Goal: Task Accomplishment & Management: Use online tool/utility

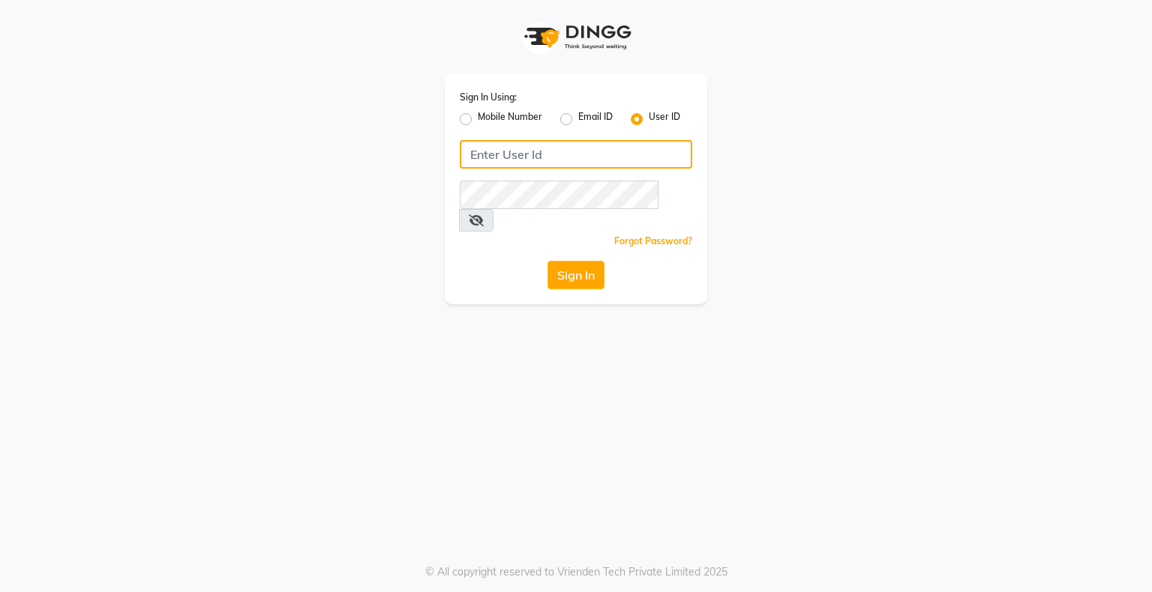
type input "ishasalon"
drag, startPoint x: 0, startPoint y: 0, endPoint x: 569, endPoint y: 250, distance: 621.7
click at [569, 261] on button "Sign In" at bounding box center [575, 275] width 57 height 28
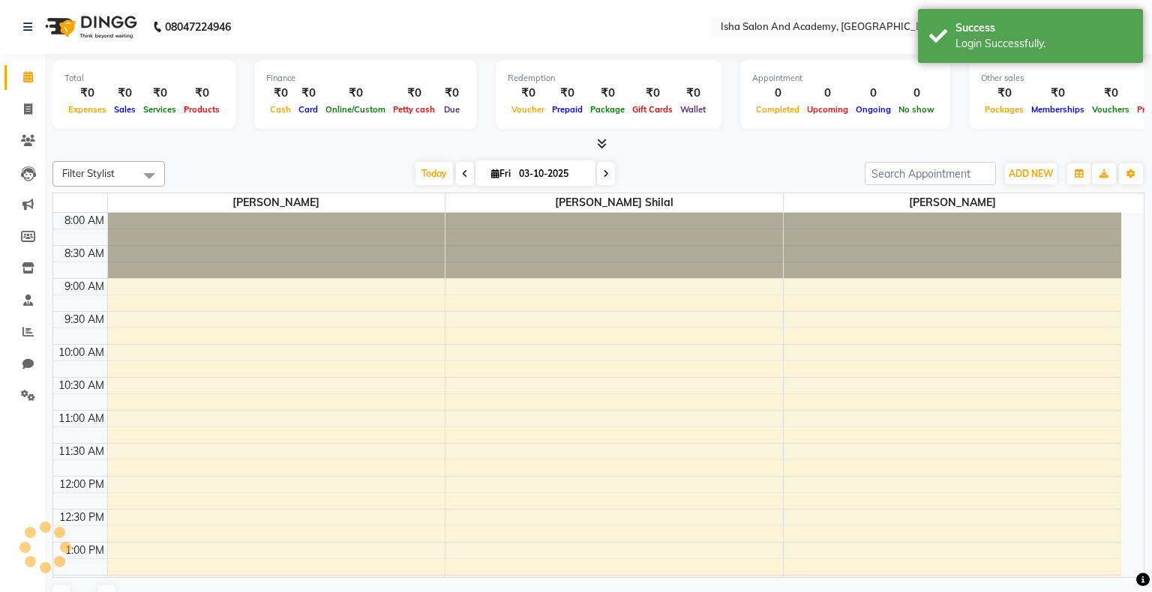
select select "en"
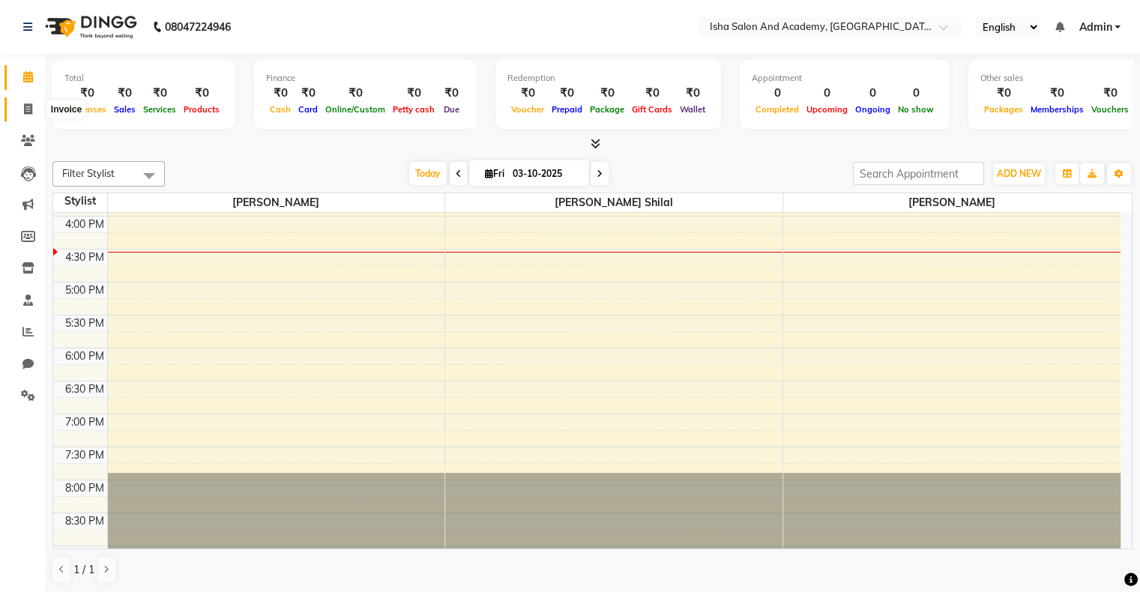
click at [16, 104] on span at bounding box center [28, 109] width 26 height 17
select select "service"
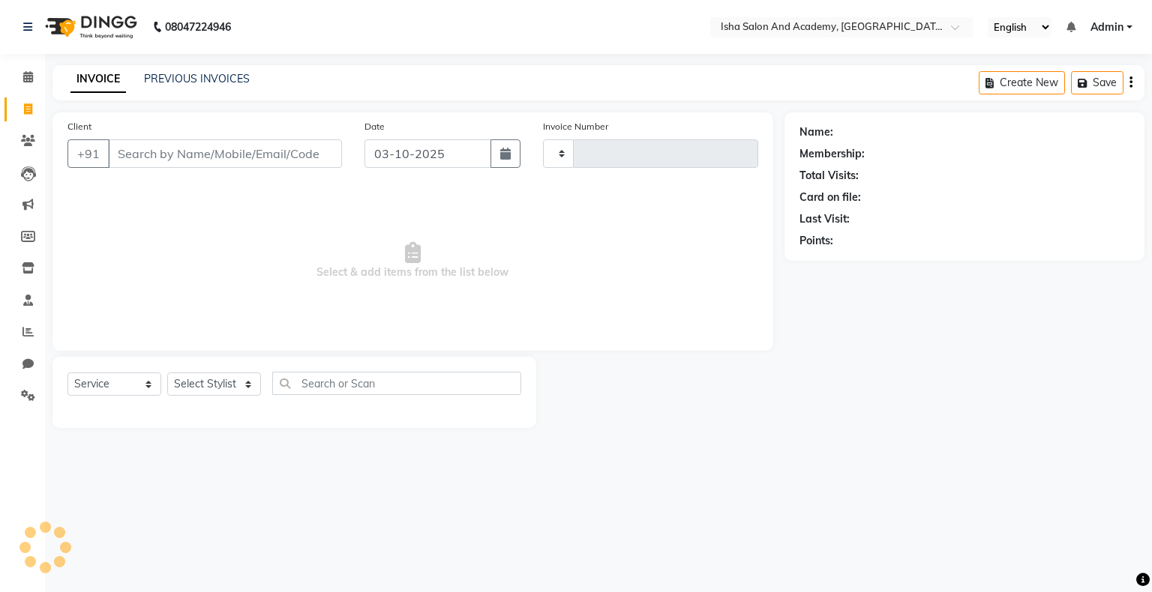
click at [124, 163] on input "Client" at bounding box center [225, 153] width 234 height 28
type input "0543"
select select "8203"
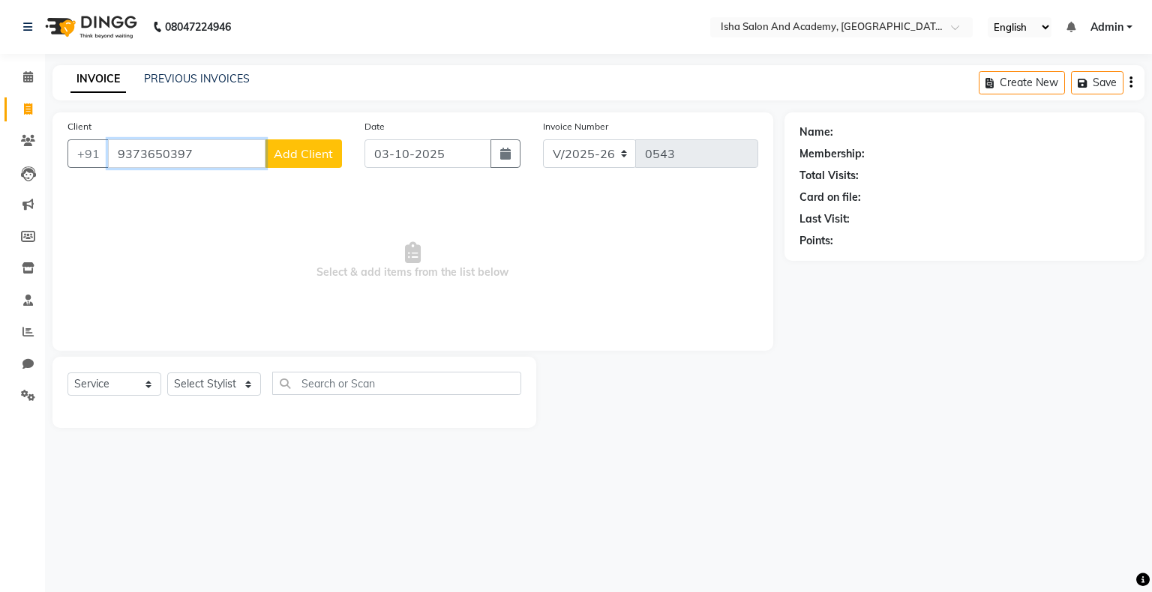
type input "9373650397"
click at [292, 155] on span "Add Client" at bounding box center [303, 153] width 59 height 15
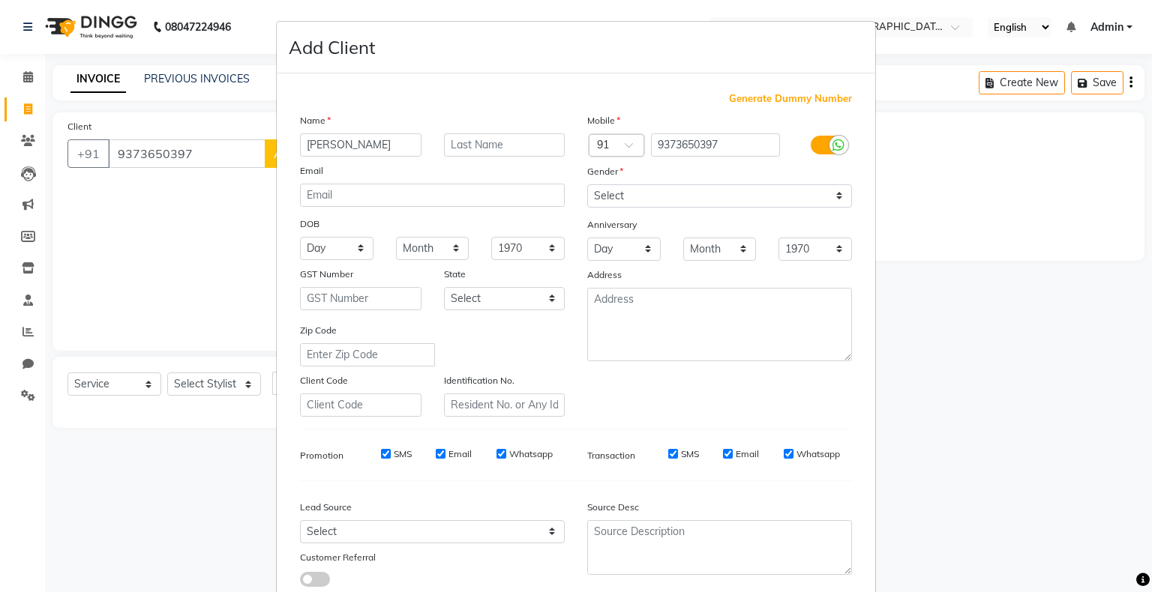
type input "[PERSON_NAME]"
click at [617, 195] on select "Select [DEMOGRAPHIC_DATA] [DEMOGRAPHIC_DATA] Other Prefer Not To Say" at bounding box center [719, 195] width 265 height 23
select select "[DEMOGRAPHIC_DATA]"
click at [587, 185] on select "Select [DEMOGRAPHIC_DATA] [DEMOGRAPHIC_DATA] Other Prefer Not To Say" at bounding box center [719, 195] width 265 height 23
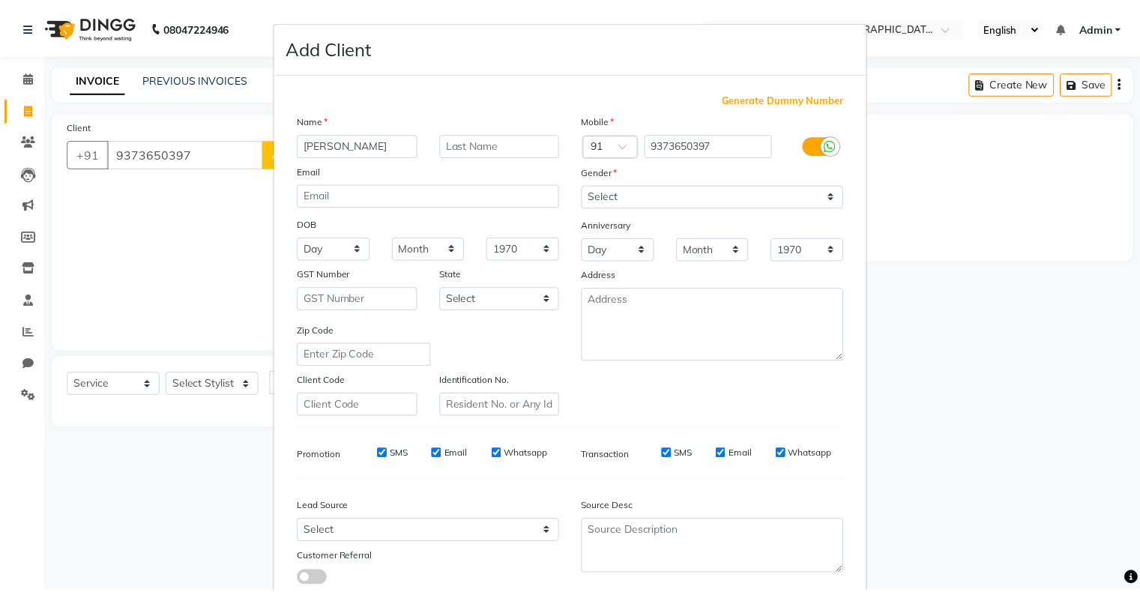
scroll to position [106, 0]
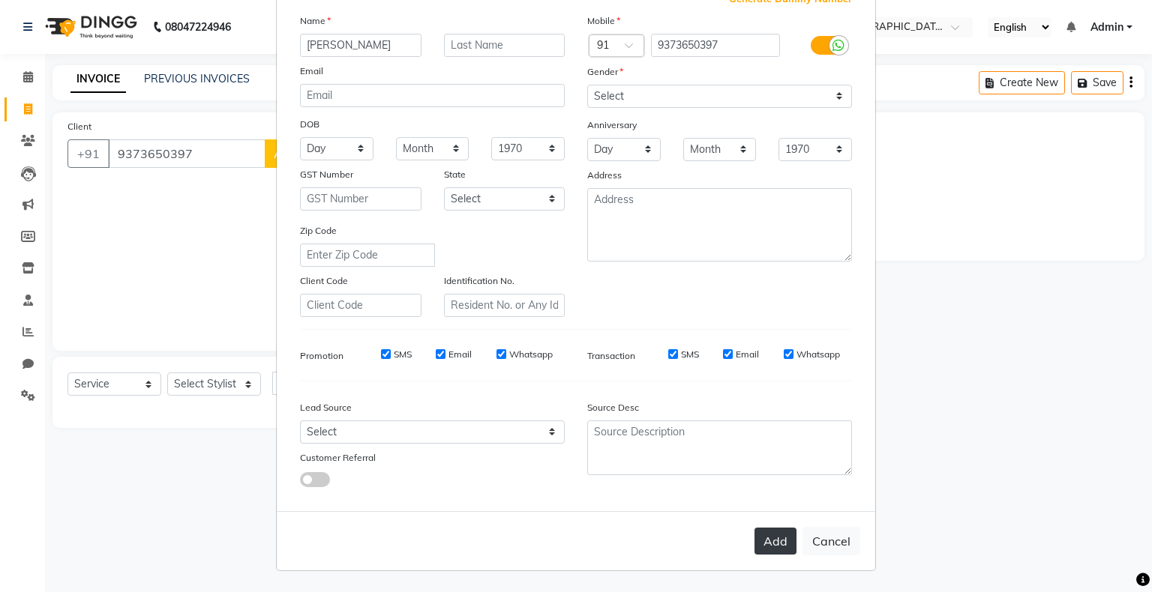
click at [760, 536] on button "Add" at bounding box center [775, 541] width 42 height 27
select select
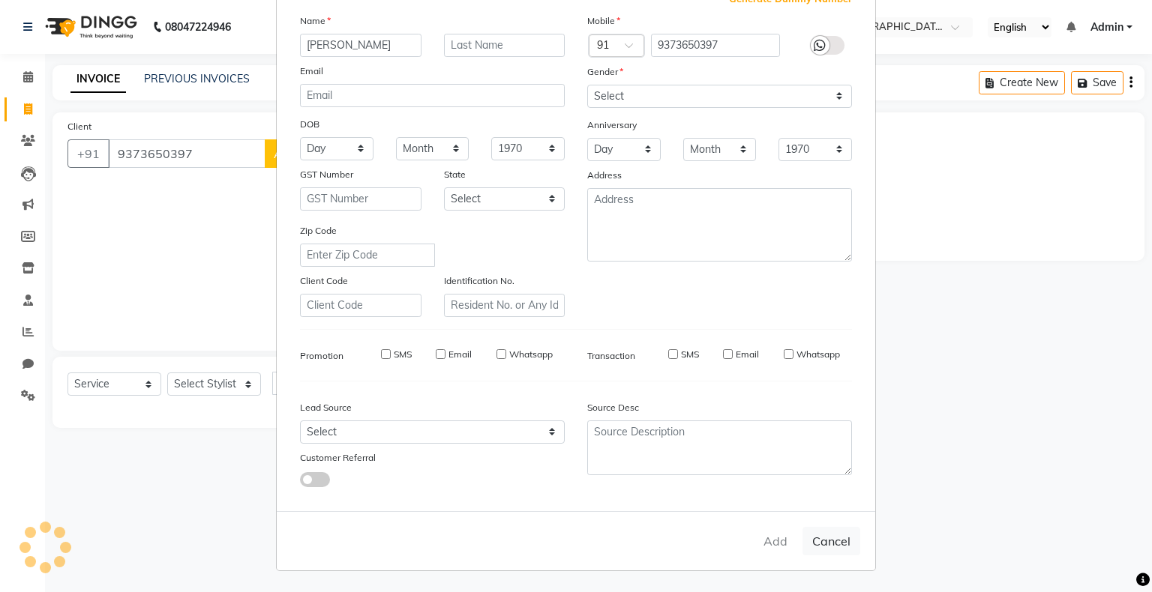
select select
checkbox input "false"
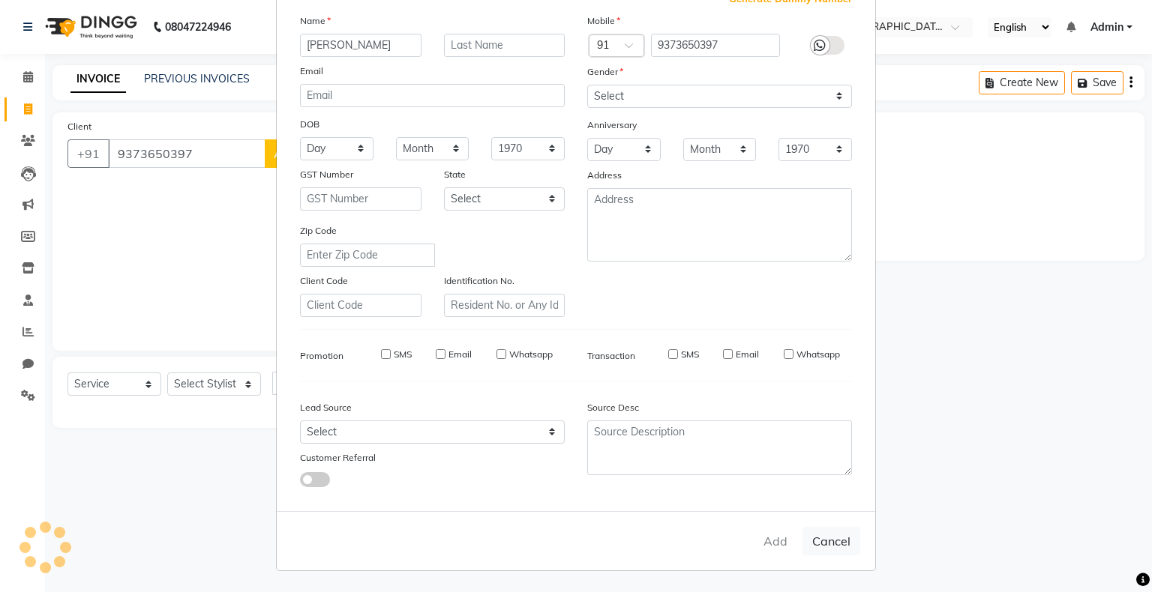
checkbox input "false"
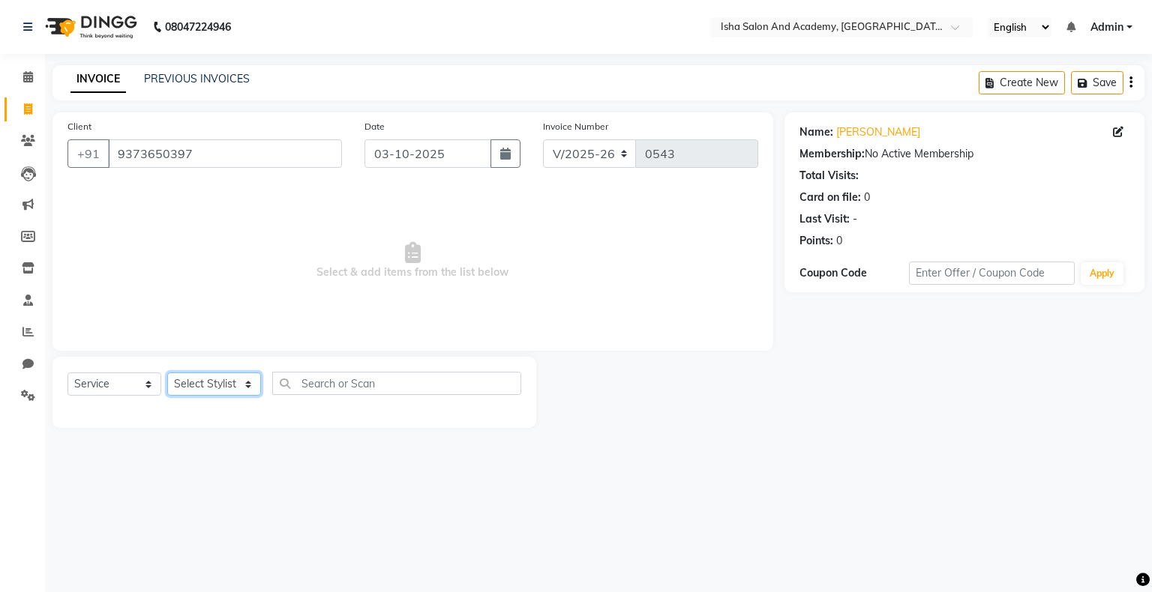
click at [210, 383] on select "Select Stylist [PERSON_NAME] [PERSON_NAME] [PERSON_NAME]" at bounding box center [214, 384] width 94 height 23
select select "77635"
click at [167, 373] on select "Select Stylist [PERSON_NAME] [PERSON_NAME] [PERSON_NAME]" at bounding box center [214, 384] width 94 height 23
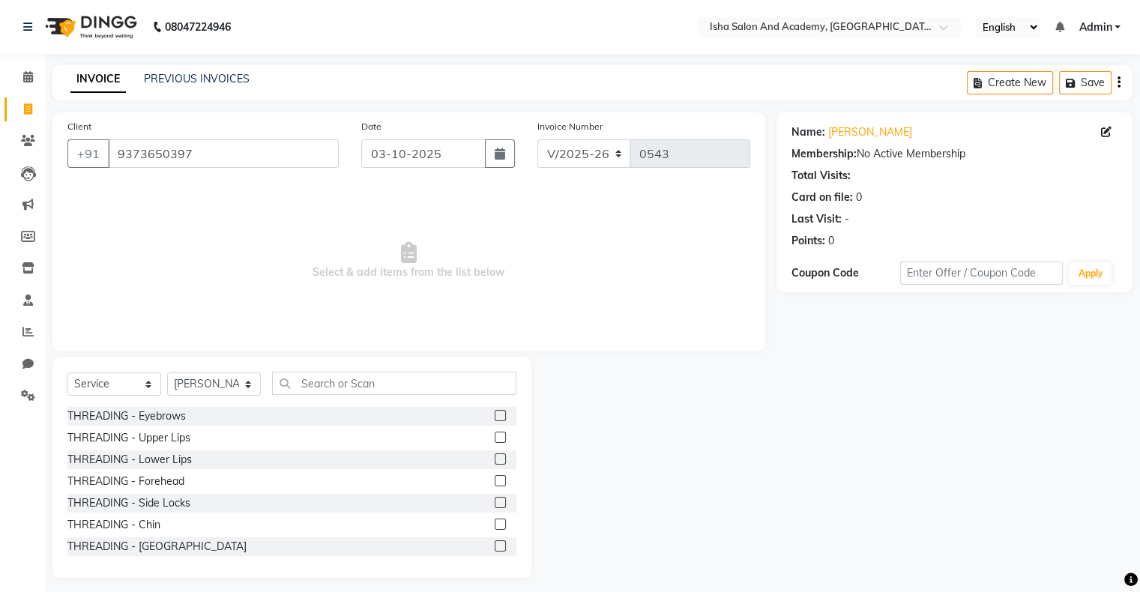
click at [495, 415] on label at bounding box center [500, 415] width 11 height 11
click at [495, 415] on input "checkbox" at bounding box center [500, 417] width 10 height 10
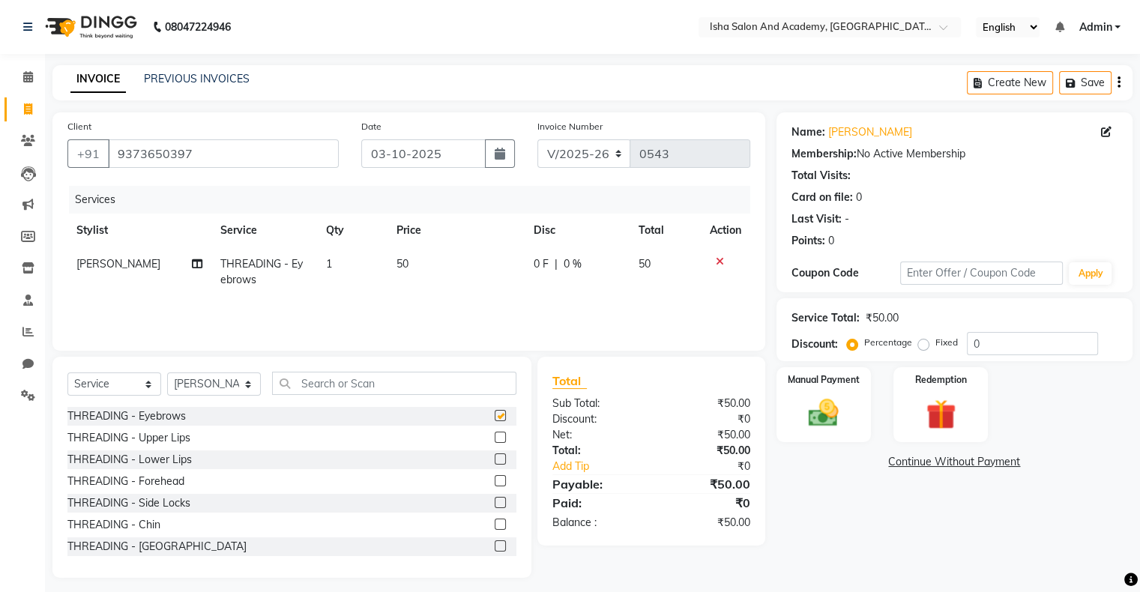
checkbox input "false"
click at [816, 409] on img at bounding box center [823, 414] width 50 height 36
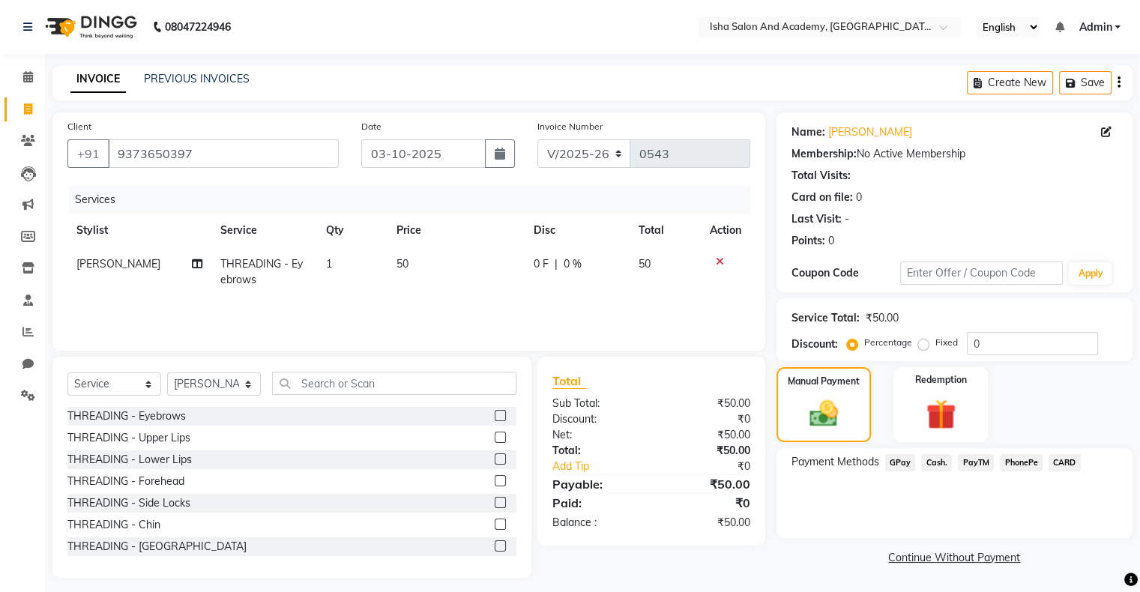
click at [936, 466] on span "Cash." at bounding box center [936, 462] width 31 height 17
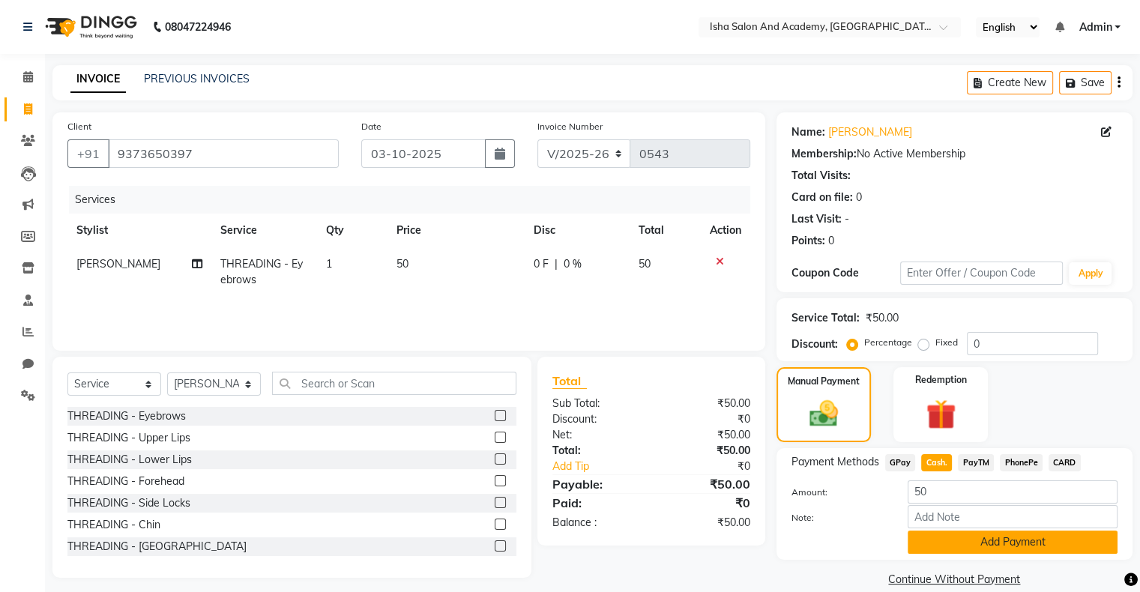
click at [1020, 548] on button "Add Payment" at bounding box center [1013, 542] width 210 height 23
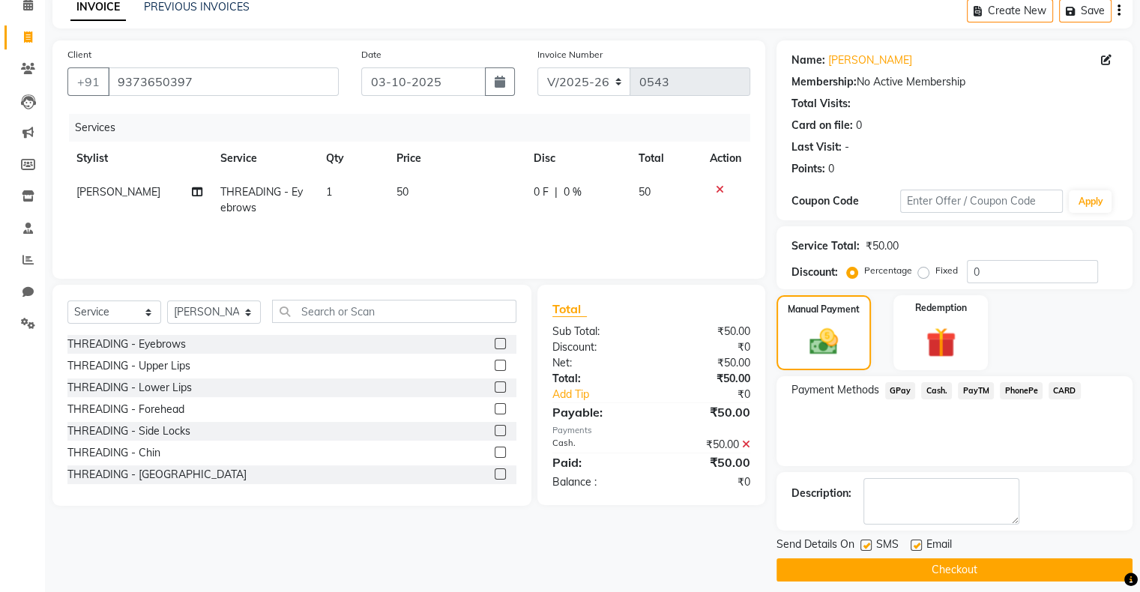
scroll to position [82, 0]
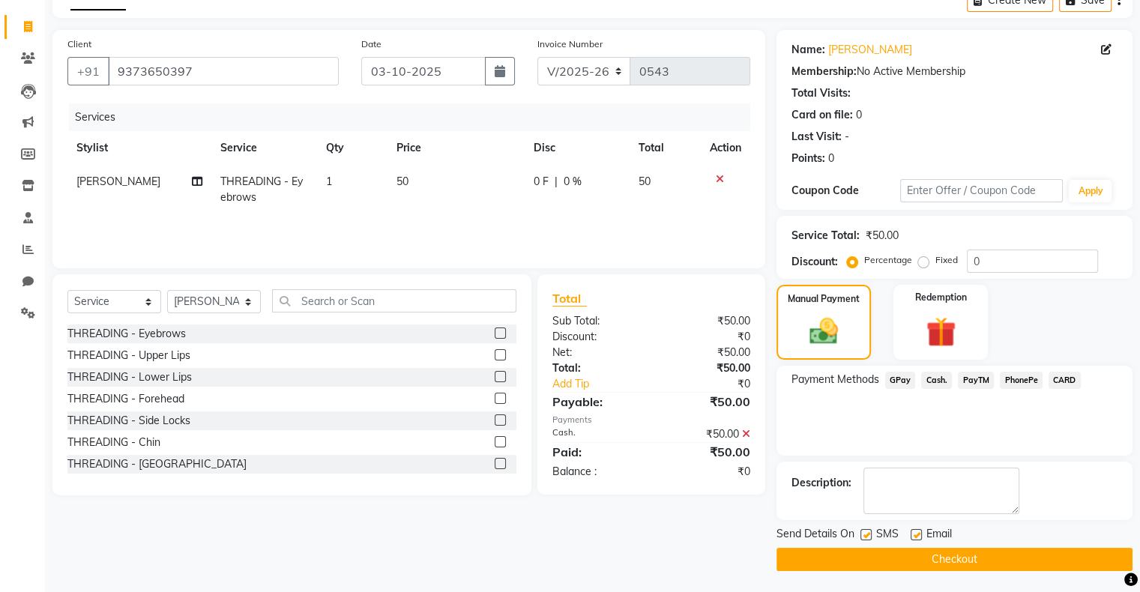
click at [1008, 558] on button "Checkout" at bounding box center [955, 559] width 356 height 23
